Goal: Navigation & Orientation: Find specific page/section

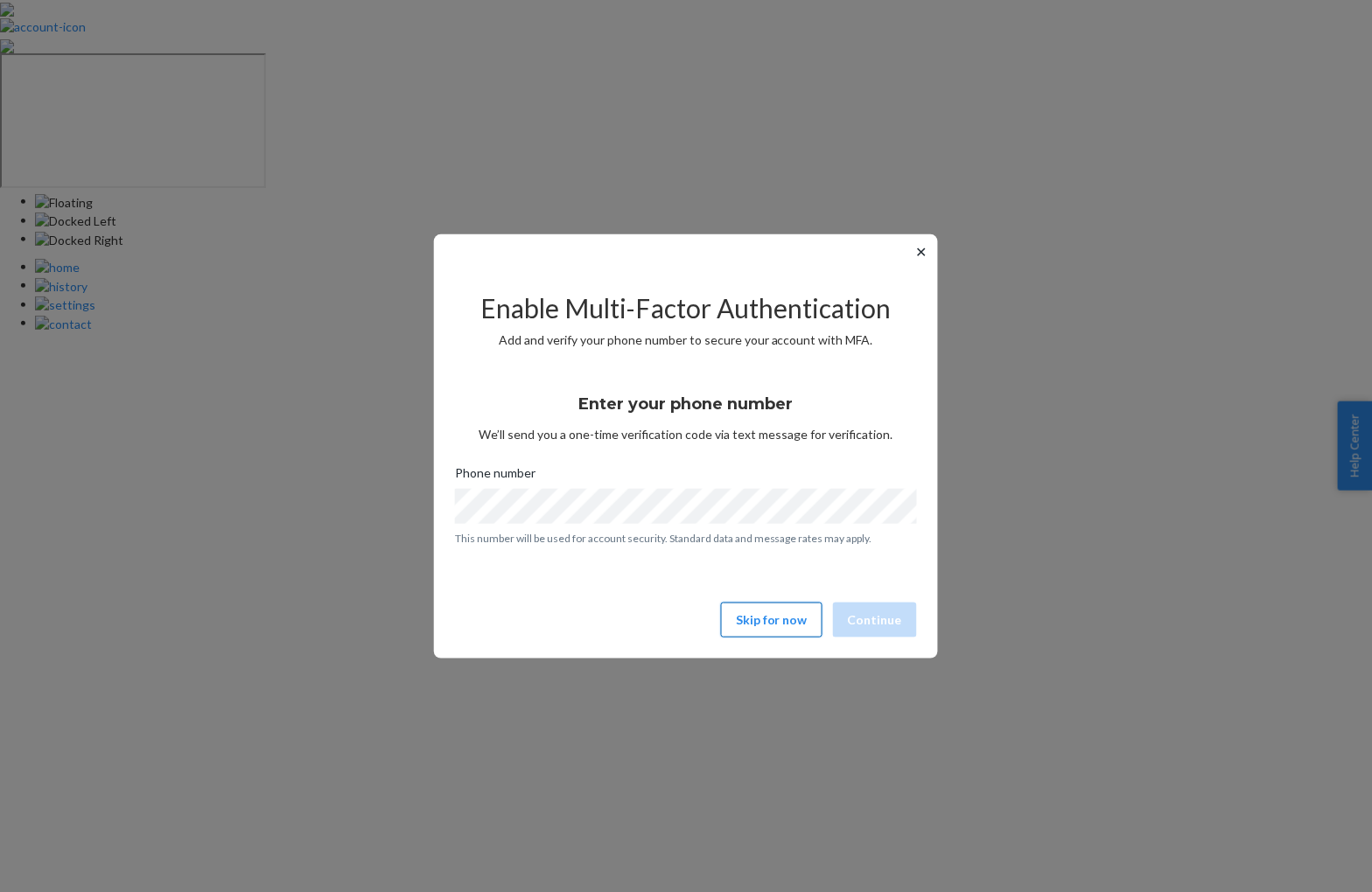
click at [788, 616] on button "Skip for now" at bounding box center [771, 620] width 102 height 35
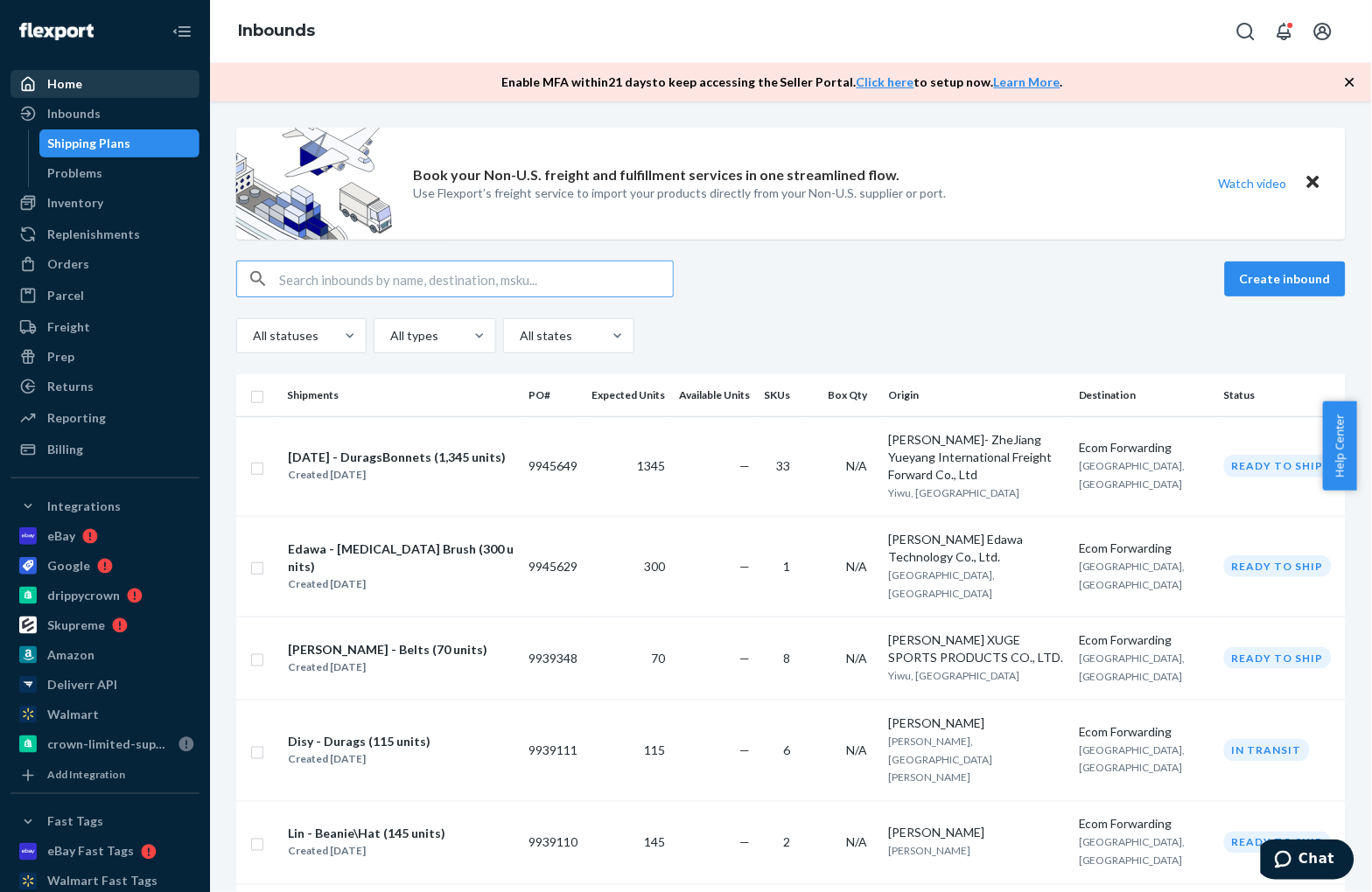
click at [73, 94] on div "Home" at bounding box center [105, 83] width 185 height 25
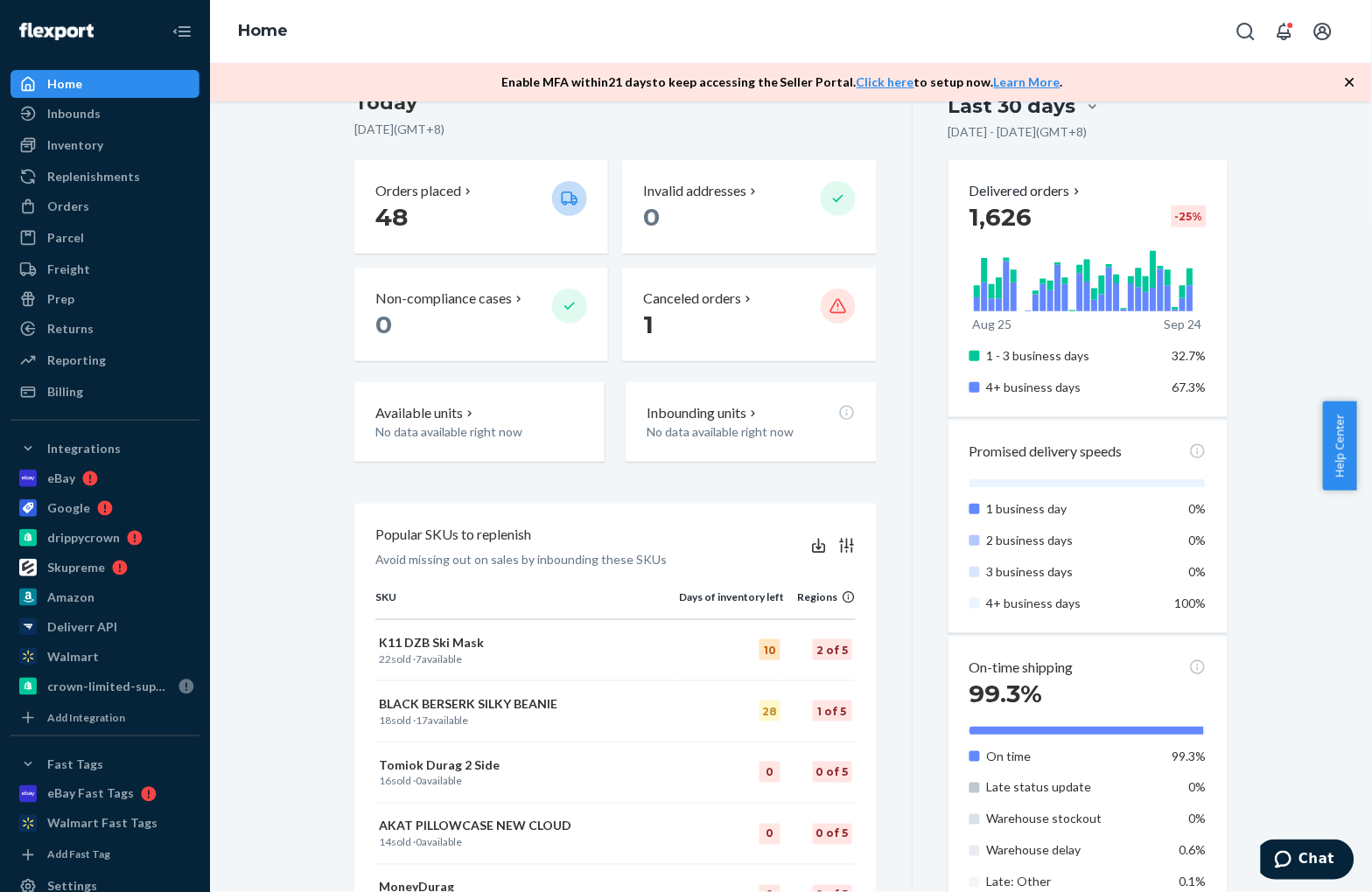
scroll to position [97, 0]
